Goal: Task Accomplishment & Management: Complete application form

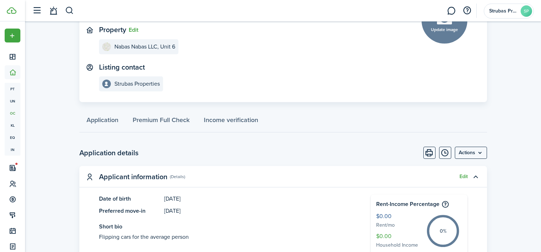
scroll to position [72, 0]
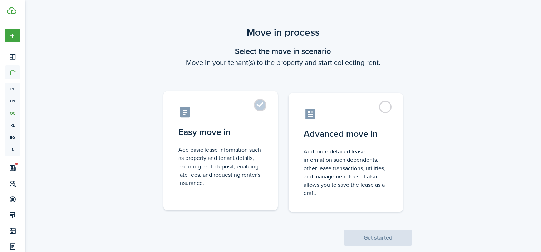
scroll to position [13, 0]
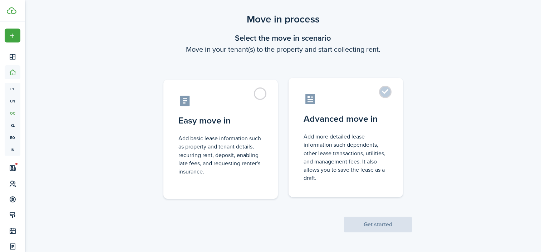
click at [384, 98] on label "Advanced move in Add more detailed lease information such dependents, other lea…" at bounding box center [346, 137] width 114 height 119
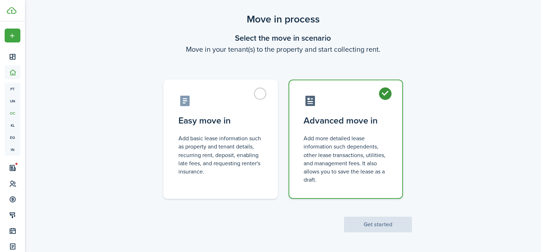
radio input "true"
click at [386, 226] on button "Get started" at bounding box center [378, 225] width 68 height 16
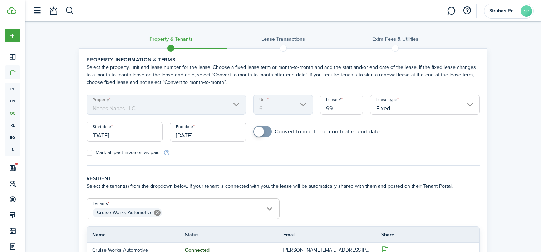
click at [202, 135] on input "[DATE]" at bounding box center [208, 132] width 76 height 20
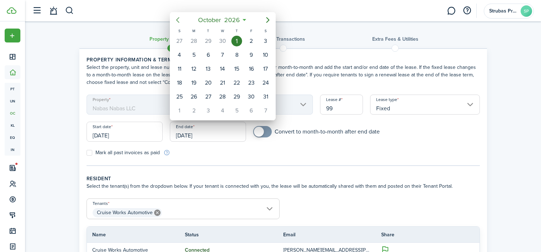
click at [176, 20] on icon "Previous page" at bounding box center [177, 20] width 3 height 6
click at [223, 96] on div "30" at bounding box center [222, 97] width 11 height 11
type input "[DATE]"
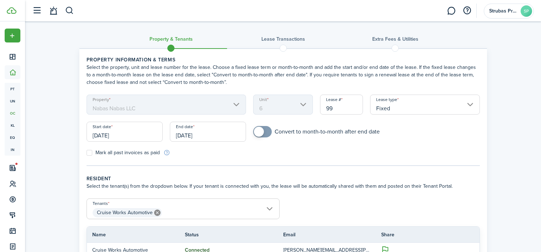
checkbox input "true"
click at [257, 134] on span at bounding box center [259, 132] width 10 height 10
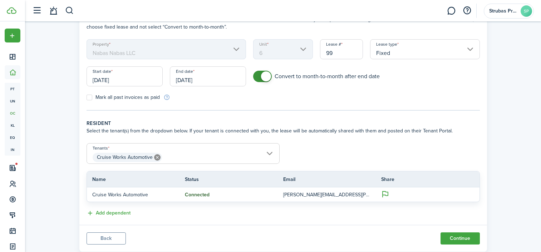
scroll to position [74, 0]
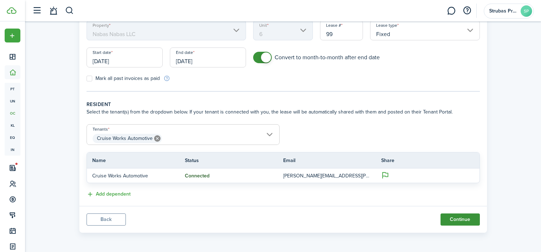
click at [455, 221] on button "Continue" at bounding box center [460, 220] width 39 height 12
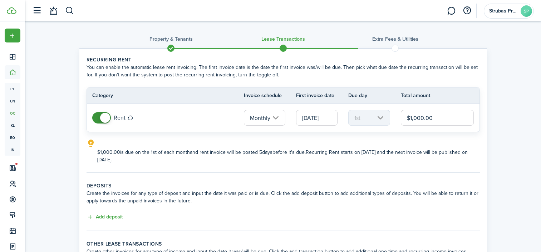
click at [325, 118] on input "[DATE]" at bounding box center [316, 118] width 41 height 16
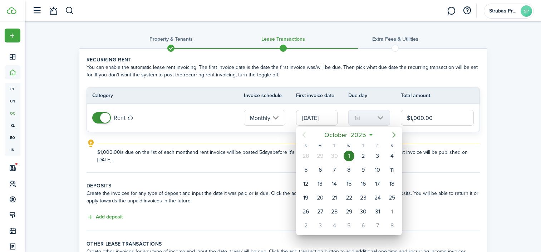
click at [394, 134] on icon "Next page" at bounding box center [394, 135] width 3 height 6
click at [393, 136] on icon "Next page" at bounding box center [394, 135] width 9 height 9
click at [321, 157] on div "1" at bounding box center [320, 156] width 11 height 11
type input "[DATE]"
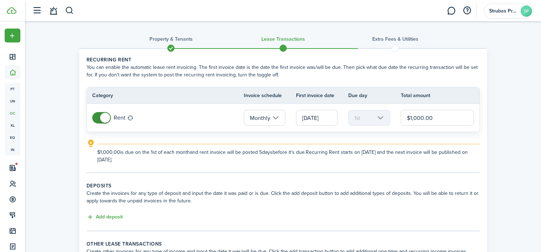
click at [409, 136] on lease-classic-rent "Recurring rent You can enable the automatic lease rent invoicing. The first inv…" at bounding box center [283, 110] width 393 height 108
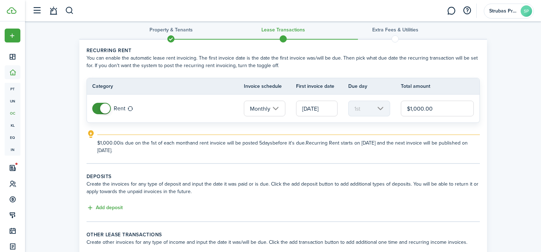
scroll to position [72, 0]
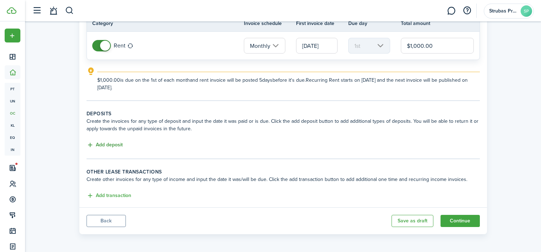
click at [118, 146] on button "Add deposit" at bounding box center [105, 145] width 36 height 8
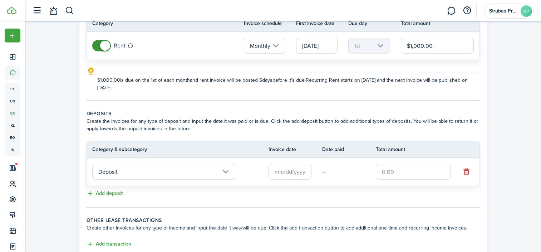
click at [203, 174] on input "Deposit" at bounding box center [163, 172] width 143 height 16
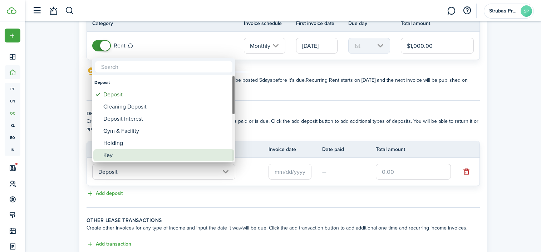
click at [108, 155] on div "Key" at bounding box center [166, 155] width 127 height 12
type input "Deposit / Key"
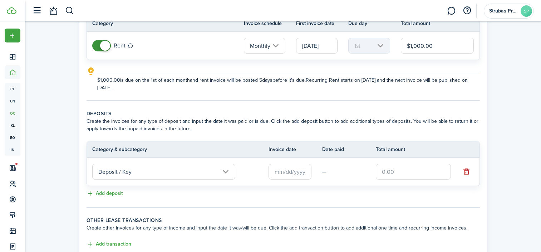
click at [281, 170] on input "text" at bounding box center [290, 172] width 43 height 16
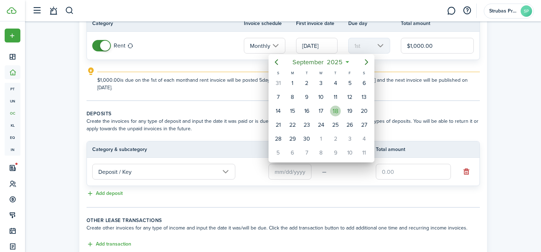
click at [335, 108] on div "18" at bounding box center [335, 111] width 11 height 11
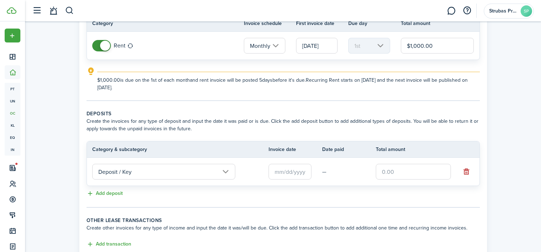
type input "[DATE]"
click at [395, 171] on input "text" at bounding box center [413, 172] width 75 height 16
type input "$200.00"
click at [111, 191] on button "Add deposit" at bounding box center [105, 194] width 36 height 8
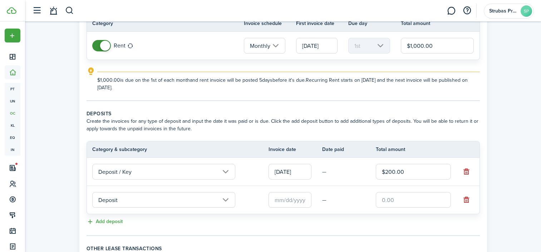
click at [136, 203] on input "Deposit" at bounding box center [163, 200] width 143 height 16
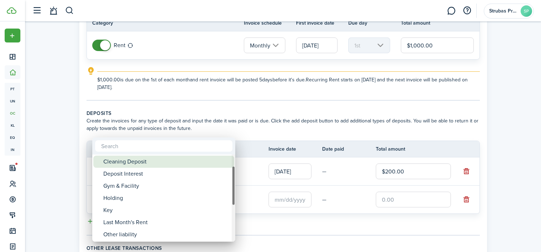
scroll to position [144, 0]
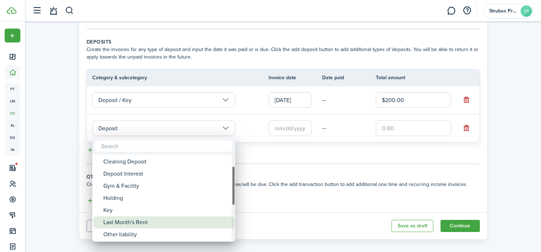
click at [135, 221] on div "Last Month's Rent" at bounding box center [166, 223] width 127 height 12
type input "Deposit / Last Month's Rent"
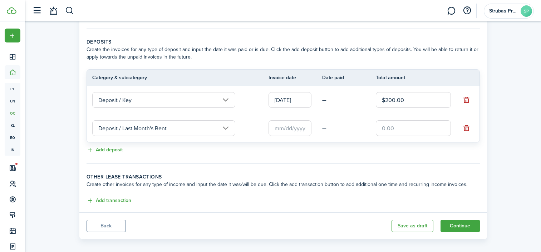
click at [282, 128] on input "text" at bounding box center [290, 129] width 43 height 16
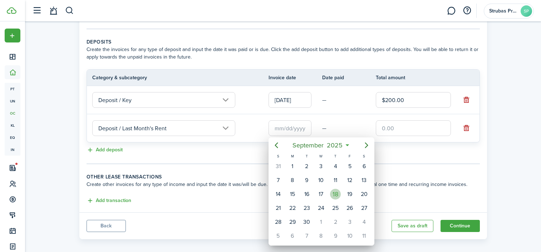
click at [333, 193] on div "18" at bounding box center [335, 194] width 11 height 11
type input "[DATE]"
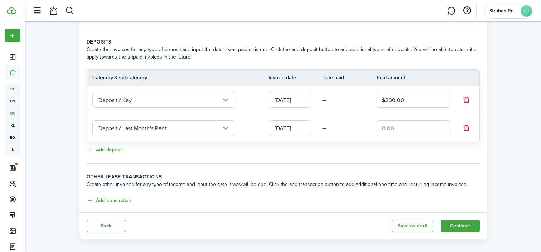
click at [409, 127] on input "text" at bounding box center [413, 129] width 75 height 16
type input "$1,000.00"
click at [355, 157] on tc-wizard-step "Deposits Create the invoices for any type of deposit and input the date it was …" at bounding box center [283, 101] width 393 height 126
click at [456, 227] on button "Continue" at bounding box center [460, 226] width 39 height 12
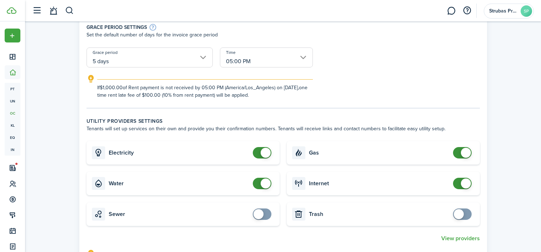
scroll to position [215, 0]
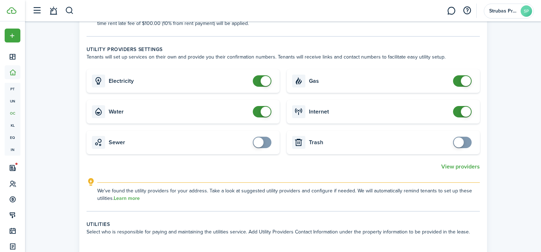
checkbox input "false"
click at [259, 85] on span at bounding box center [262, 80] width 7 height 11
checkbox input "false"
click at [264, 112] on span at bounding box center [266, 112] width 10 height 10
checkbox input "false"
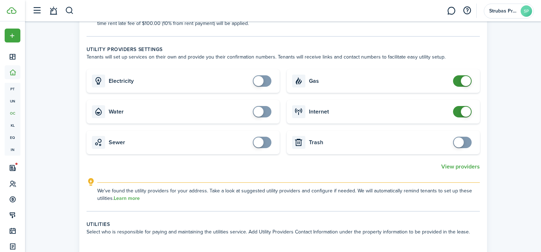
click at [465, 80] on span at bounding box center [466, 81] width 10 height 10
checkbox input "false"
click at [462, 111] on span at bounding box center [466, 112] width 10 height 10
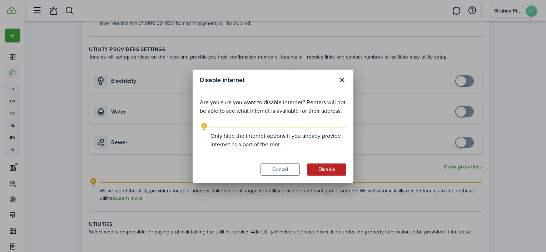
click at [323, 172] on button "Disable" at bounding box center [326, 170] width 39 height 12
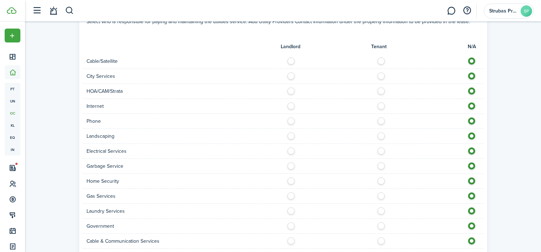
scroll to position [431, 0]
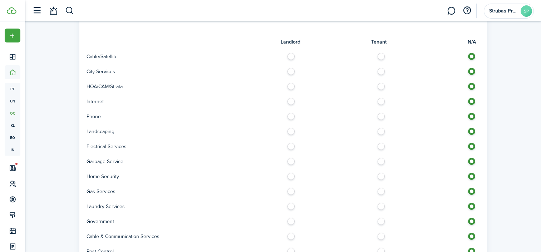
click at [290, 70] on label at bounding box center [293, 70] width 13 height 4
radio input "true"
click at [291, 100] on label at bounding box center [293, 100] width 13 height 4
radio input "true"
click at [290, 145] on label at bounding box center [293, 145] width 13 height 4
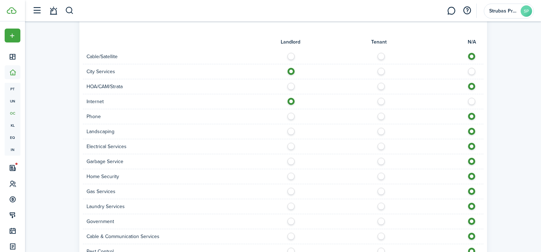
radio input "true"
click at [291, 162] on label at bounding box center [293, 160] width 13 height 4
radio input "true"
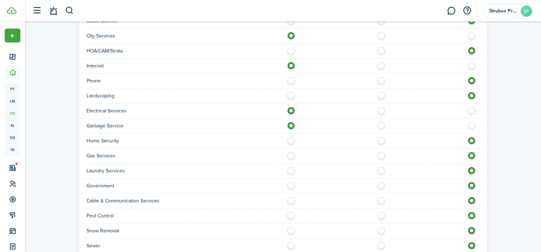
scroll to position [502, 0]
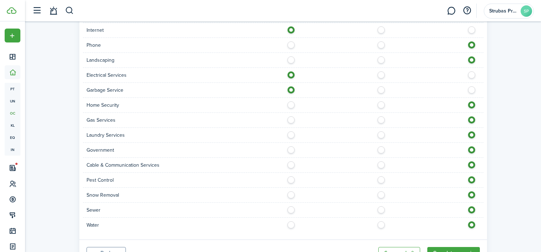
click at [291, 210] on label at bounding box center [293, 209] width 13 height 4
radio input "true"
click at [292, 225] on label at bounding box center [293, 224] width 13 height 4
radio input "true"
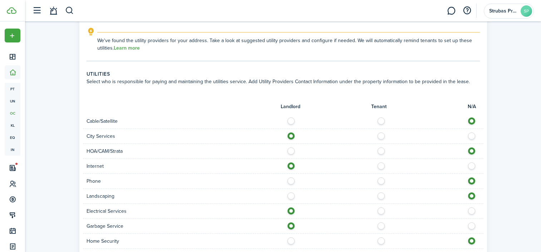
scroll to position [536, 0]
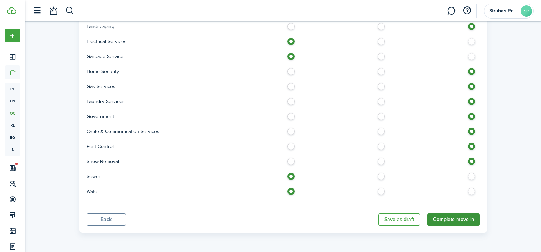
click at [445, 218] on button "Complete move in" at bounding box center [453, 220] width 53 height 12
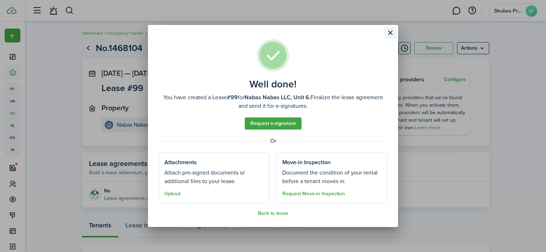
click at [392, 31] on button "Close modal" at bounding box center [390, 33] width 12 height 12
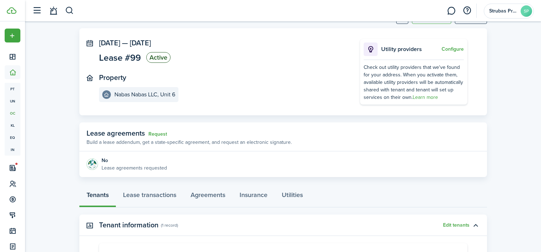
scroll to position [107, 0]
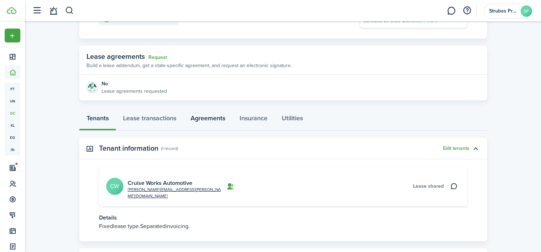
click at [209, 118] on link "Agreements" at bounding box center [207, 119] width 49 height 21
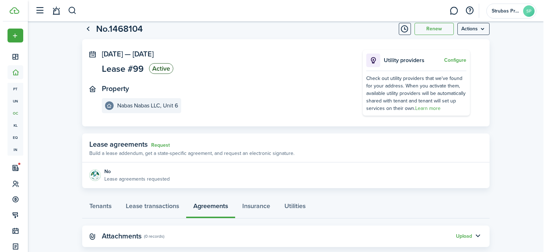
scroll to position [34, 0]
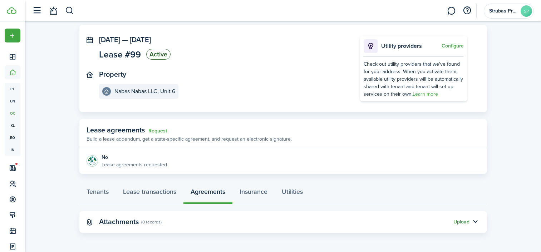
click at [461, 221] on button "Upload" at bounding box center [461, 223] width 16 height 6
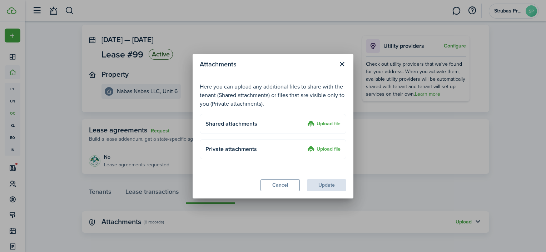
click at [317, 123] on label "Upload file" at bounding box center [324, 124] width 33 height 9
click at [305, 120] on input "Upload file" at bounding box center [305, 120] width 0 height 0
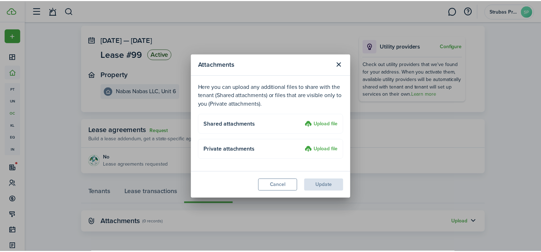
scroll to position [0, 0]
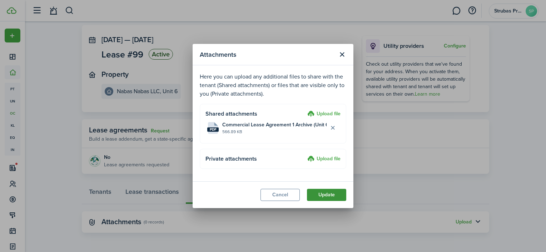
click at [322, 195] on button "Update" at bounding box center [326, 195] width 39 height 12
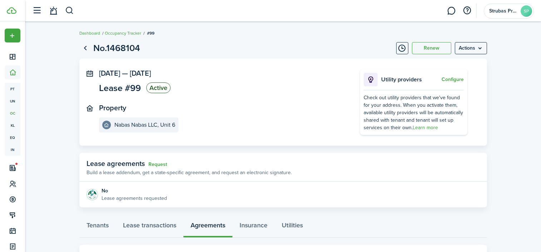
click at [526, 24] on dashboard-content "Dashboard Occupancy Tracker #99 No.1468104 Renew Actions [DATE] — [DATE] Lease …" at bounding box center [283, 195] width 516 height 391
click at [67, 9] on button "button" at bounding box center [69, 11] width 9 height 12
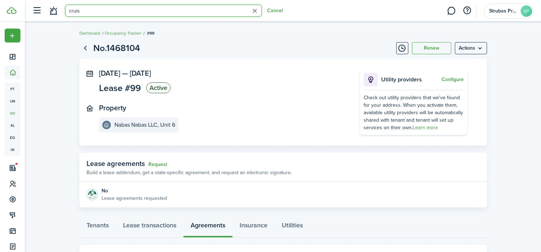
type input "cruise"
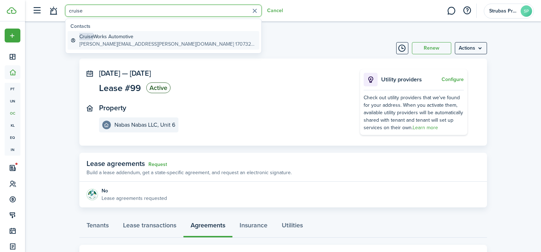
click at [101, 39] on global-search-item-title "Cruise Works Automotive" at bounding box center [167, 37] width 177 height 8
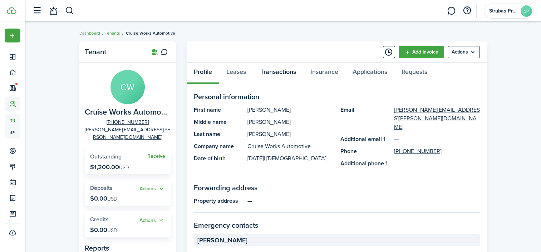
click at [266, 70] on link "Transactions" at bounding box center [278, 73] width 50 height 21
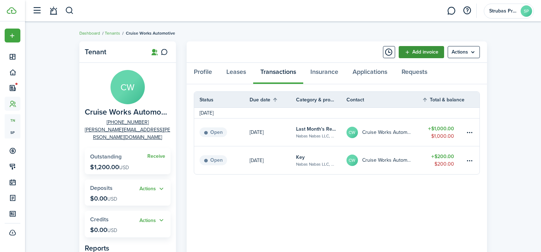
click at [434, 53] on link "Add invoice" at bounding box center [421, 52] width 45 height 12
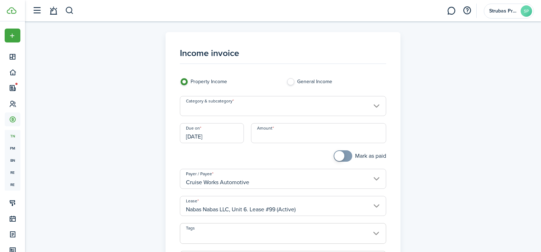
click at [226, 108] on input "Category & subcategory" at bounding box center [283, 106] width 206 height 20
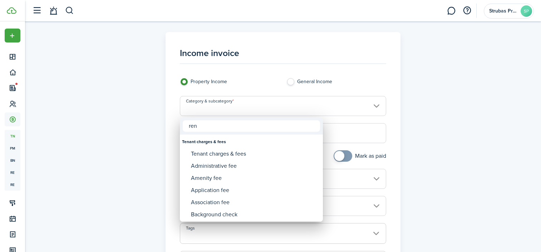
type input "rent"
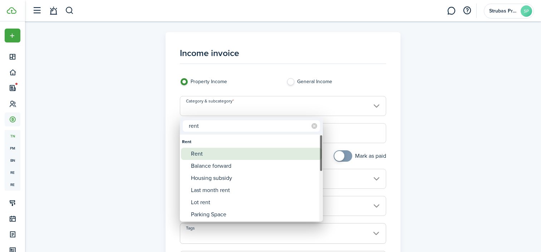
click at [197, 153] on div "Rent" at bounding box center [254, 154] width 127 height 12
type input "Rent"
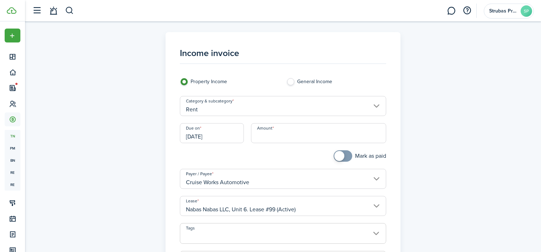
click at [271, 135] on input "Amount" at bounding box center [318, 133] width 135 height 20
type input "$1,000.00"
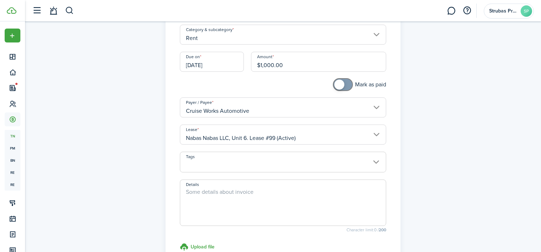
scroll to position [143, 0]
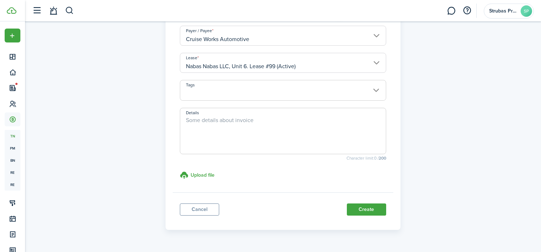
click at [276, 119] on textarea "Details" at bounding box center [283, 133] width 206 height 34
click at [364, 207] on button "Create" at bounding box center [366, 210] width 39 height 12
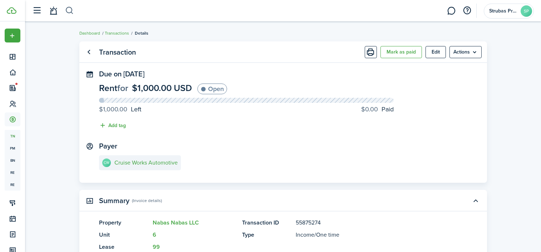
click at [66, 9] on button "button" at bounding box center [69, 11] width 9 height 12
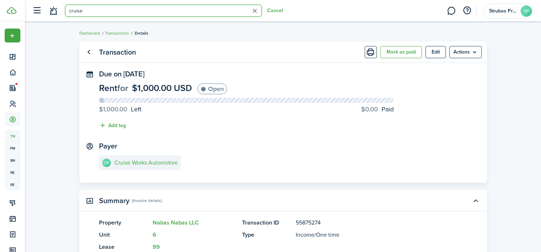
type input "cruise"
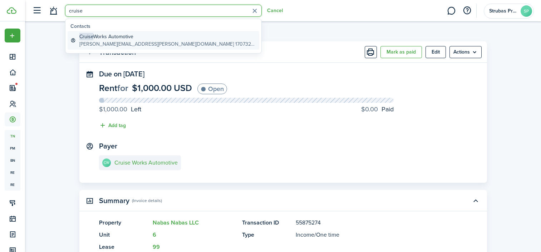
click at [103, 44] on global-search-item-description "[PERSON_NAME][EMAIL_ADDRESS][PERSON_NAME][DOMAIN_NAME] 17073224796" at bounding box center [167, 44] width 177 height 8
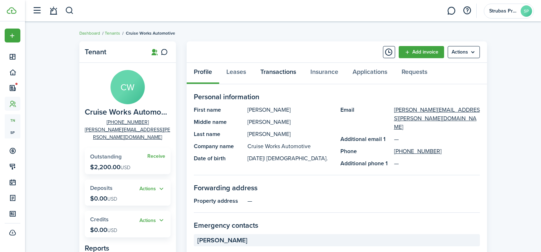
click at [266, 71] on link "Transactions" at bounding box center [278, 73] width 50 height 21
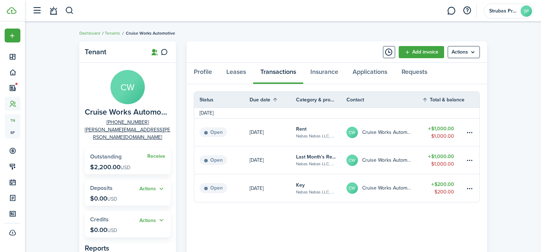
click at [527, 191] on div "Tenant [PERSON_NAME] Works Automotive [PHONE_NUMBER] [PERSON_NAME][EMAIL_ADDRES…" at bounding box center [283, 231] width 516 height 386
